Goal: Information Seeking & Learning: Find specific fact

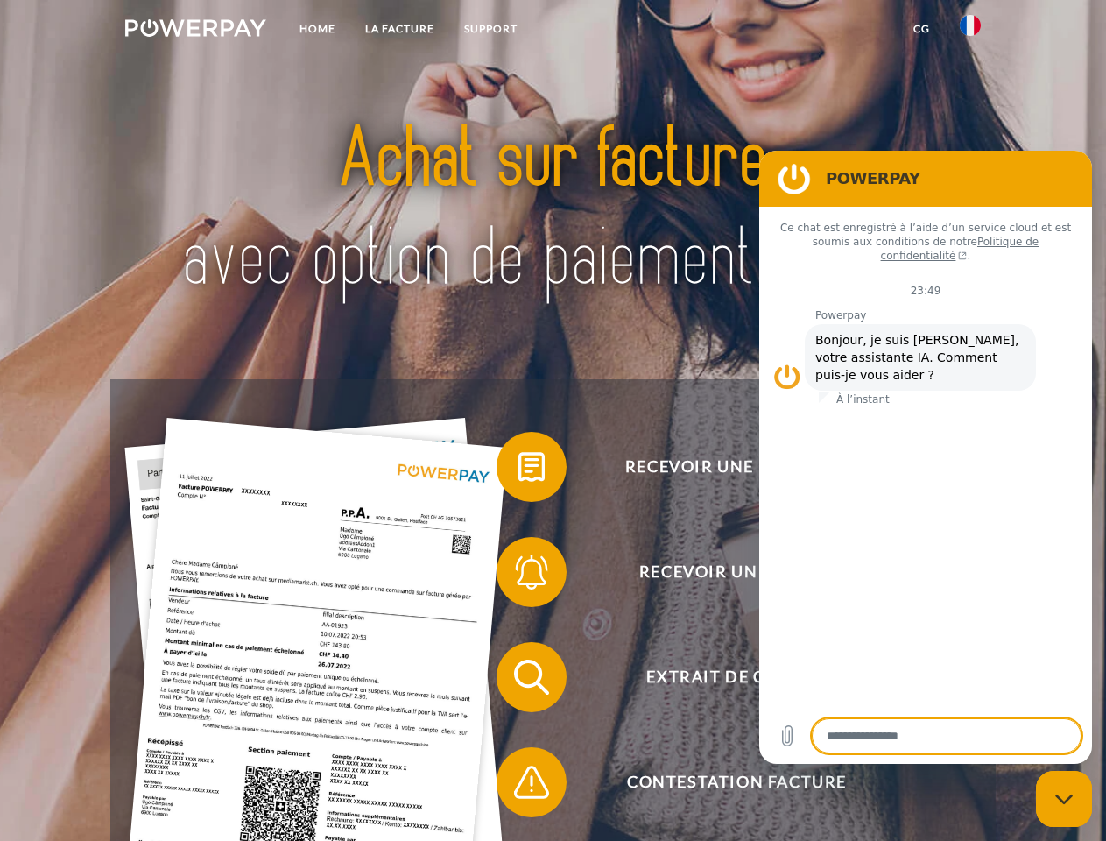
click at [195, 31] on img at bounding box center [195, 28] width 141 height 18
click at [970, 31] on img at bounding box center [970, 25] width 21 height 21
click at [921, 29] on link "CG" at bounding box center [921, 29] width 46 height 32
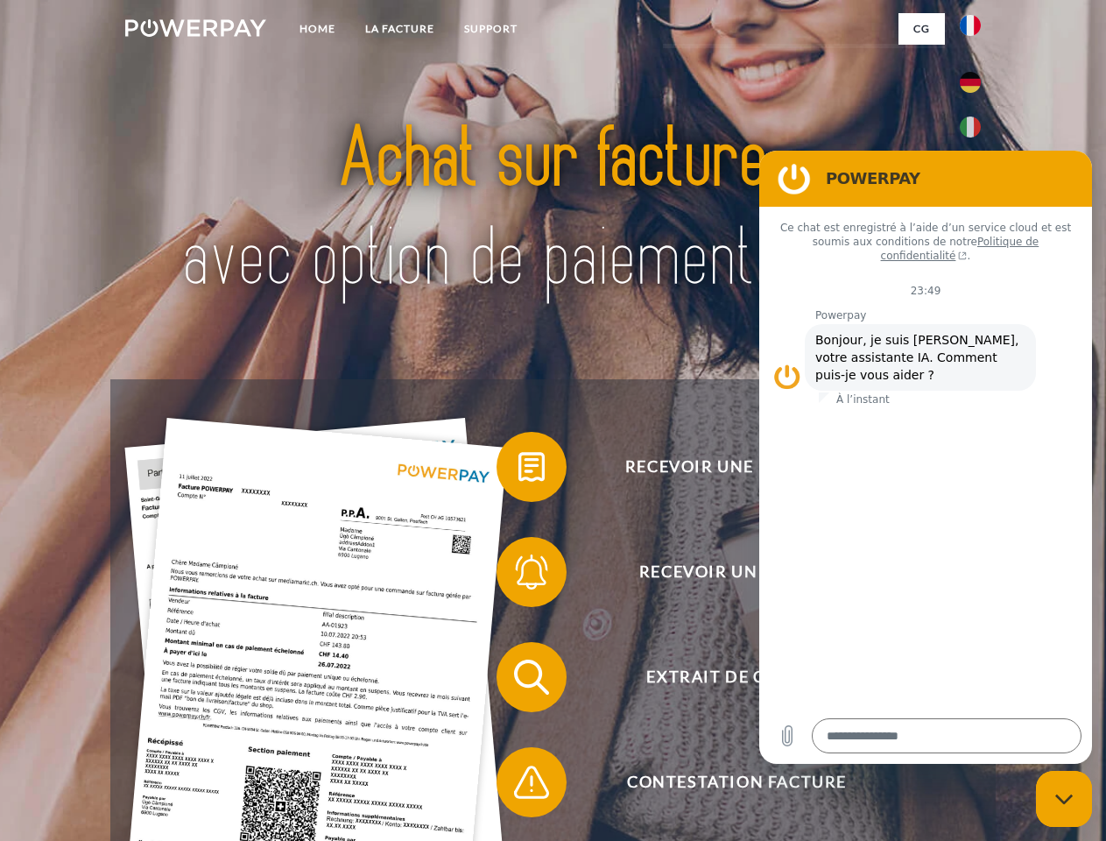
click at [518, 470] on span at bounding box center [505, 467] width 88 height 88
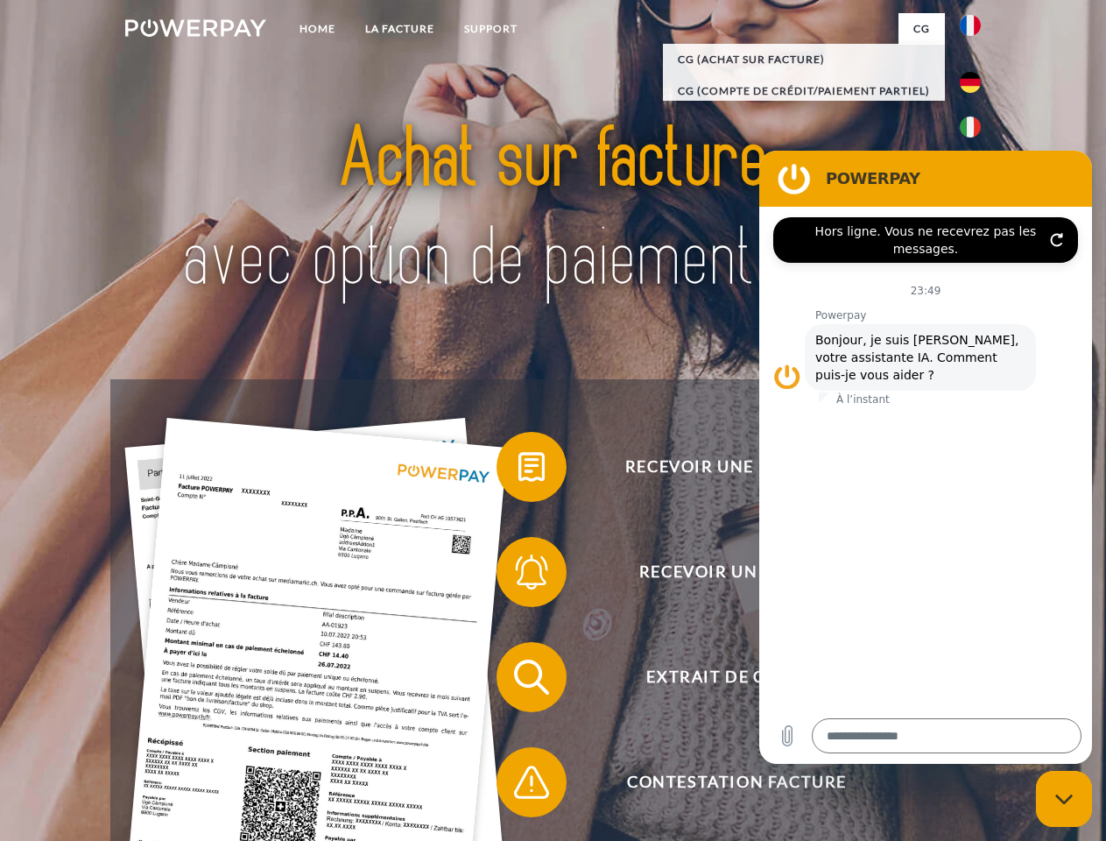
click at [518, 575] on span at bounding box center [505, 572] width 88 height 88
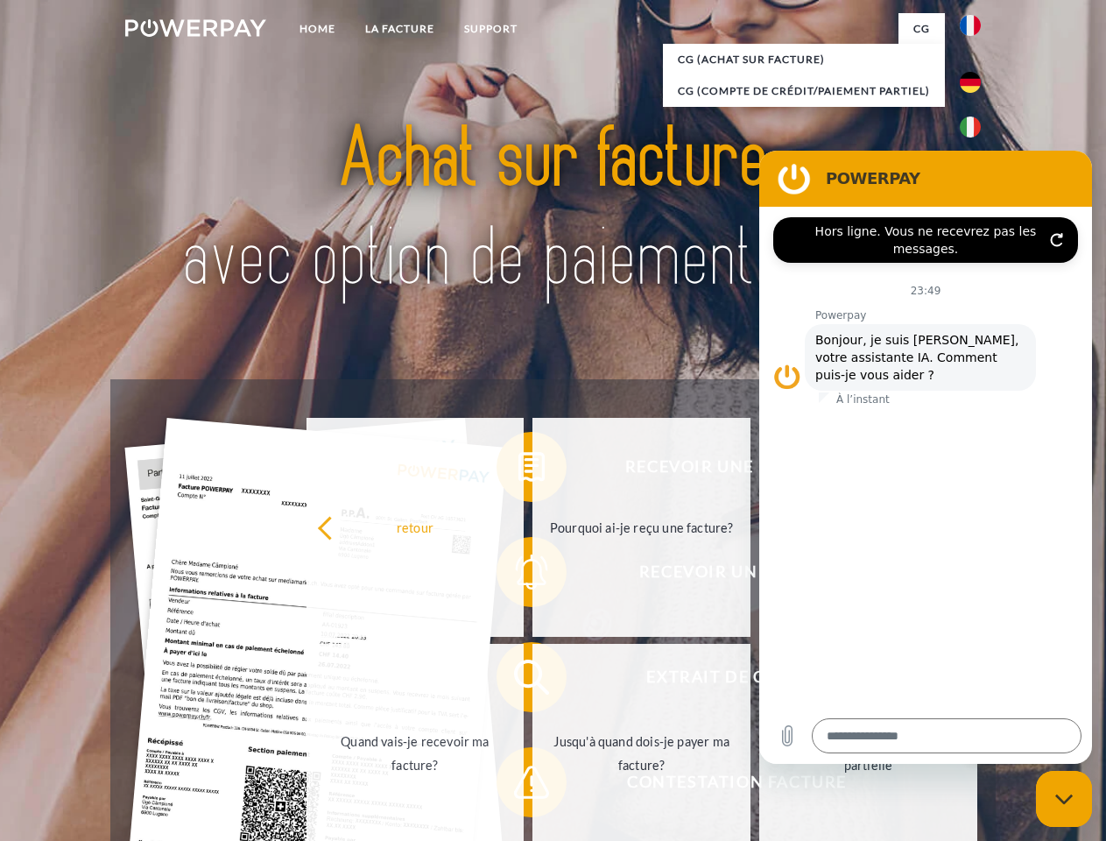
click at [532, 680] on link "Jusqu'à quand dois-je payer ma facture?" at bounding box center [641, 753] width 218 height 219
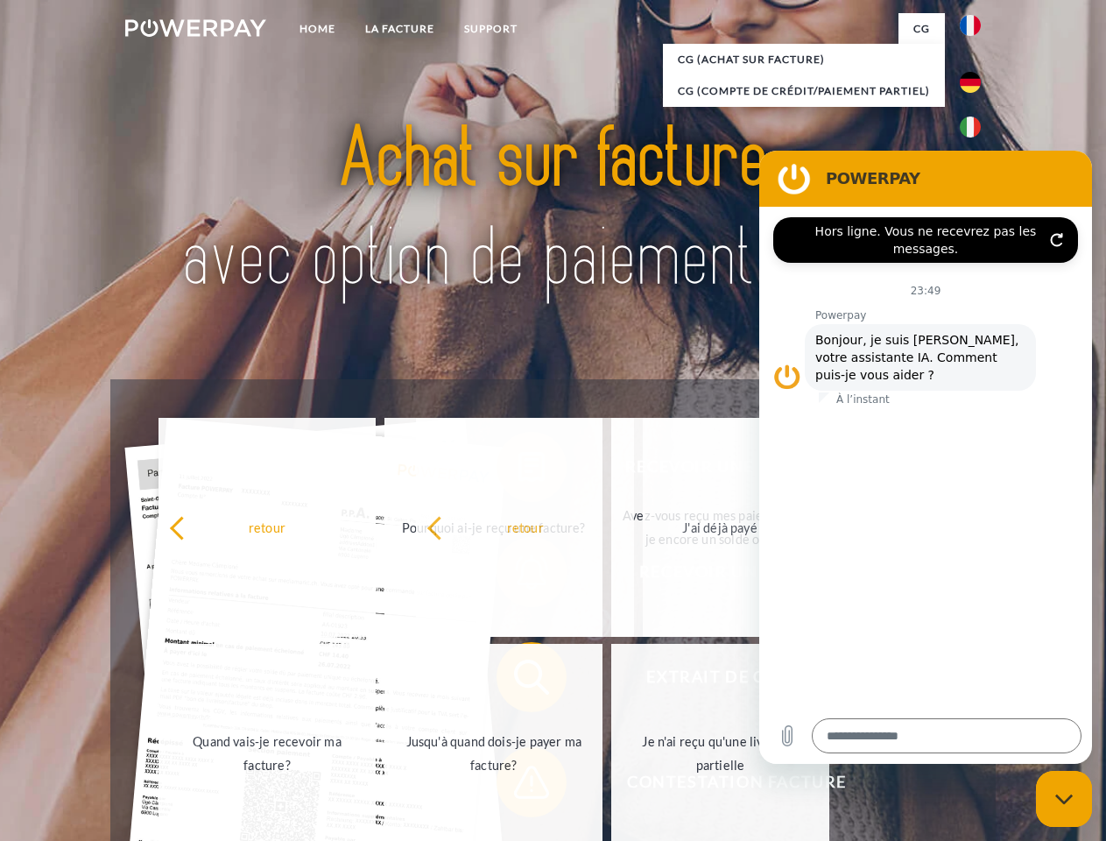
click at [518, 785] on span at bounding box center [505, 782] width 88 height 88
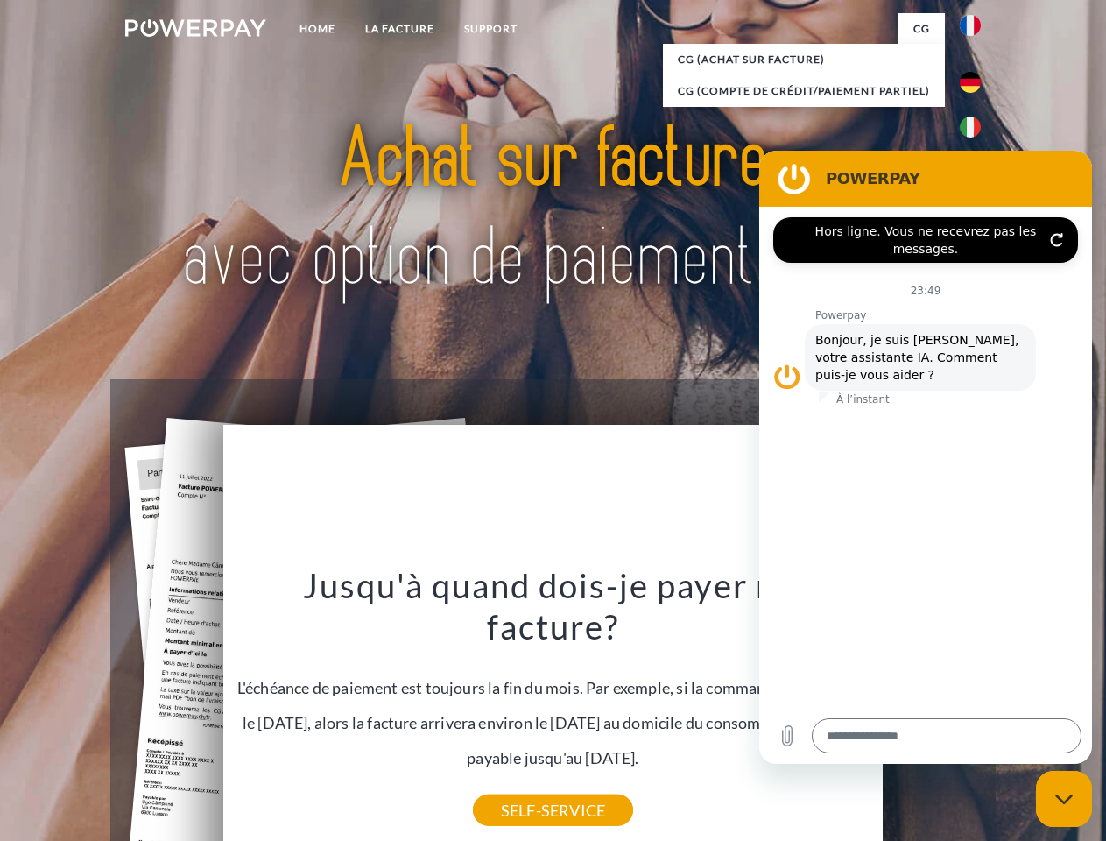
click at [1064, 798] on icon "Fermer la fenêtre de messagerie" at bounding box center [1064, 798] width 18 height 11
type textarea "*"
